Goal: Transaction & Acquisition: Purchase product/service

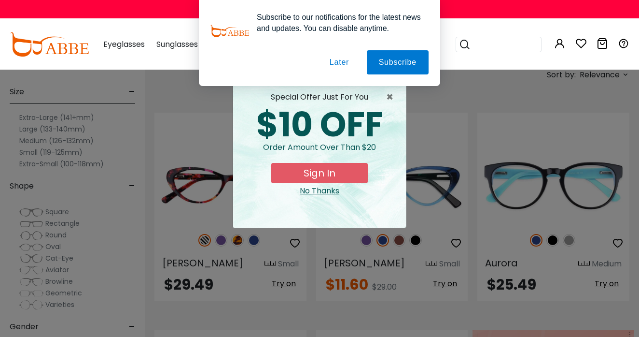
click at [336, 58] on button "Later" at bounding box center [339, 62] width 43 height 24
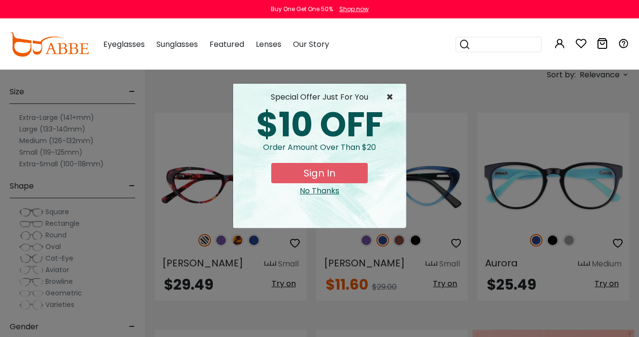
click at [390, 95] on span "×" at bounding box center [392, 97] width 12 height 12
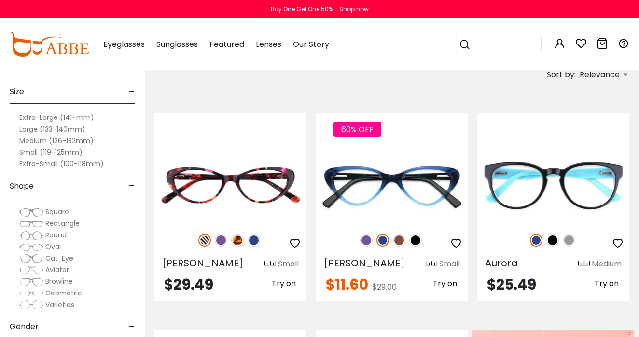
click at [37, 138] on label "Medium (126-132mm)" at bounding box center [56, 141] width 74 height 12
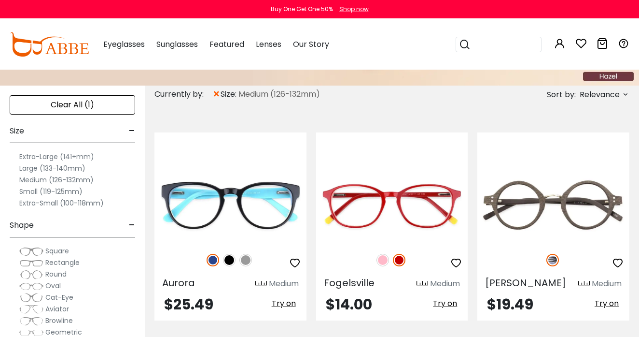
click at [33, 167] on label "Large (133-140mm)" at bounding box center [52, 168] width 66 height 12
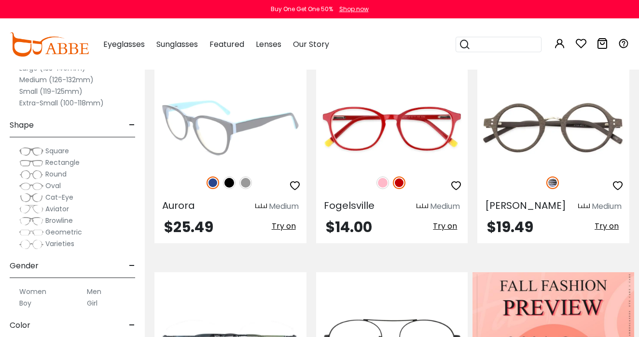
scroll to position [199, 0]
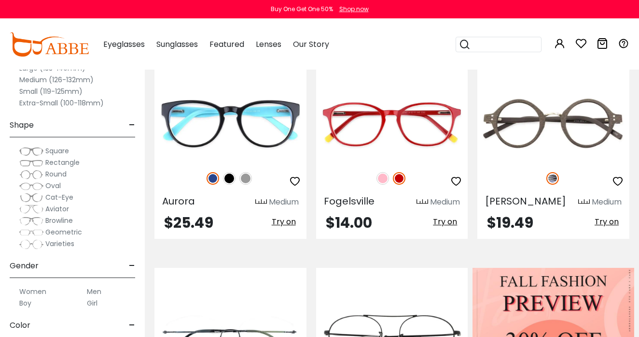
click at [93, 293] on label "Men" at bounding box center [94, 291] width 14 height 12
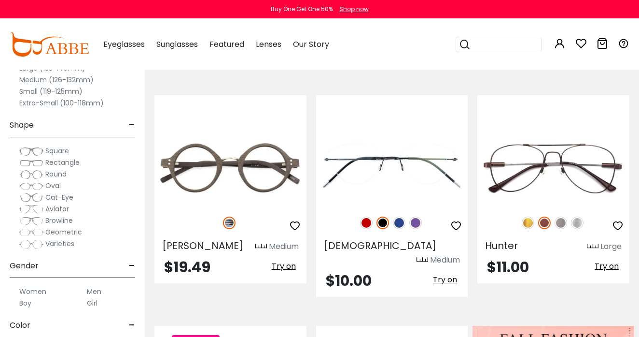
scroll to position [144, 0]
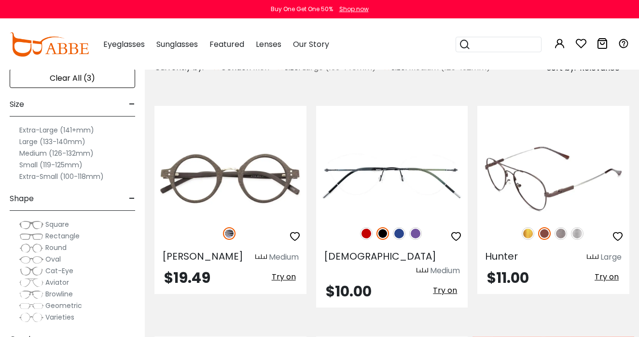
click at [499, 182] on img at bounding box center [554, 179] width 152 height 76
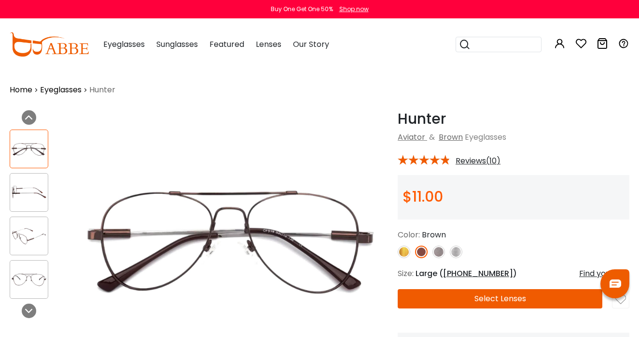
click at [495, 300] on button "Select Lenses" at bounding box center [500, 298] width 205 height 19
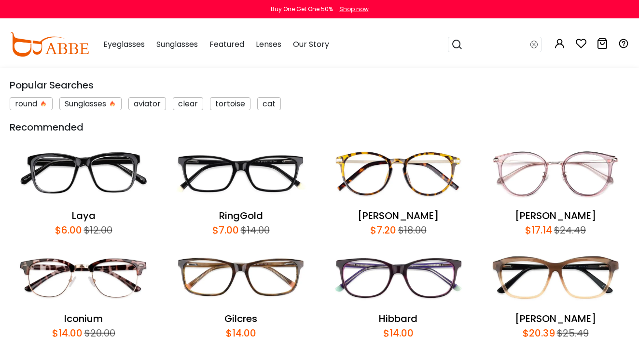
click at [479, 42] on input "search" at bounding box center [497, 44] width 68 height 14
type input "**********"
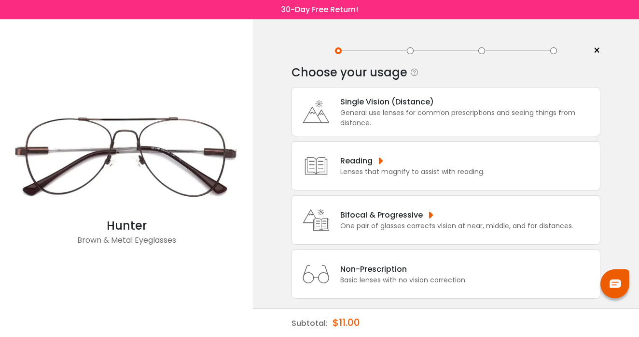
click at [384, 275] on div "Non-Prescription" at bounding box center [403, 269] width 127 height 12
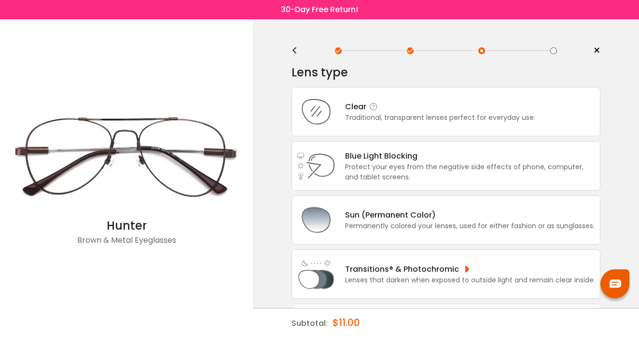
click at [358, 108] on div "Clear" at bounding box center [440, 106] width 190 height 12
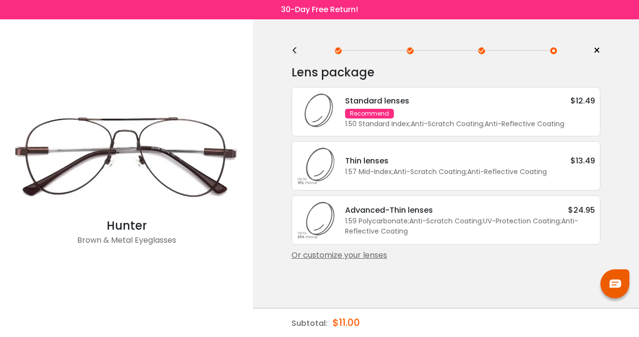
click at [428, 113] on div "Standard lenses $12.49 Recommend 1.50 Standard Index ; Anti-Scratch Coating ; A…" at bounding box center [466, 112] width 260 height 34
